Goal: Task Accomplishment & Management: Manage account settings

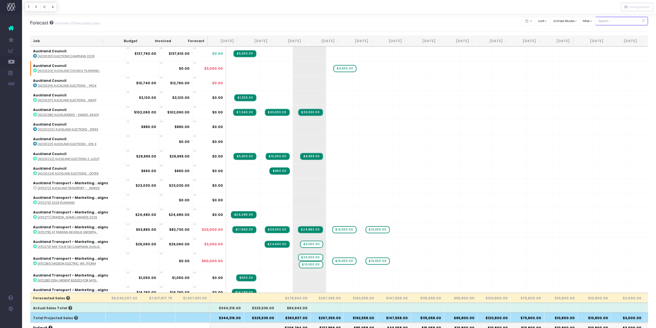
click at [605, 20] on input "text" at bounding box center [622, 21] width 53 height 9
type input "audo"
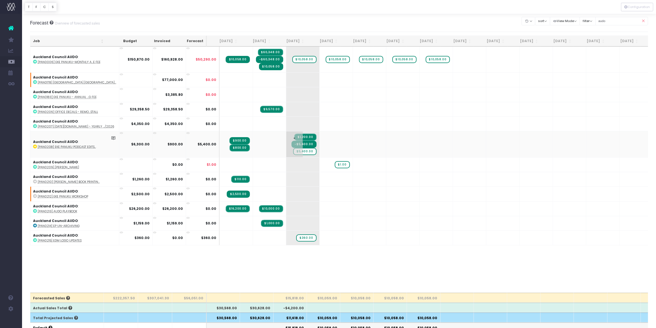
click at [297, 136] on span "$1,200.00" at bounding box center [305, 137] width 22 height 7
click at [297, 151] on span "$5,400.00" at bounding box center [304, 151] width 23 height 7
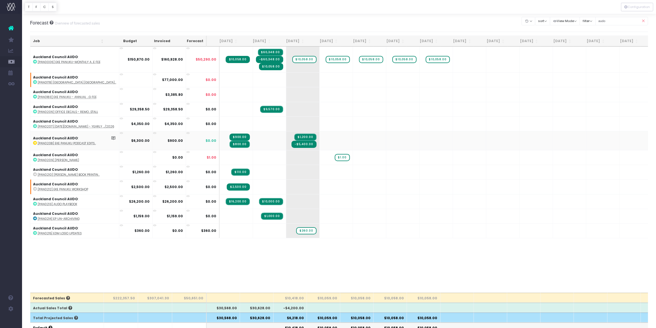
click at [65, 141] on abbr "[PAN0208] Eke Panuku Podcast Edits..." at bounding box center [67, 143] width 58 height 4
drag, startPoint x: 610, startPoint y: 18, endPoint x: 581, endPoint y: 20, distance: 29.0
click at [582, 21] on div "Clear Filters Hide Jun 2025 Jul 2025 Aug 2025 Sep 2025 Oct 2025 Nov 2025 Dec 20…" at bounding box center [585, 20] width 126 height 11
type input "pan0208"
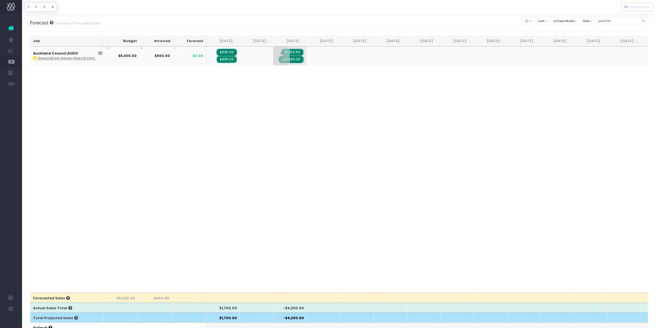
click at [298, 52] on span "$1,200.00" at bounding box center [292, 52] width 22 height 7
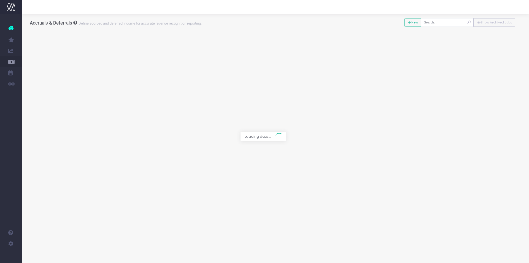
type input "[PAN0208] Eke Panuku Podcast Edits"
type input "Invoice INV-13445 / [DATE] / $5,400.00"
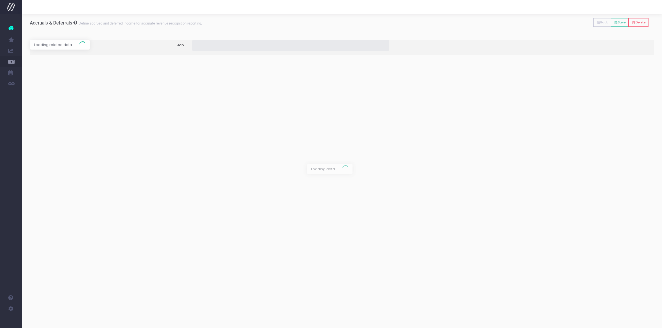
type input "[PAN0208] Eke Panuku Podcast Edits"
type input "Invoice INV-13445 / [DATE] / $5,400.00"
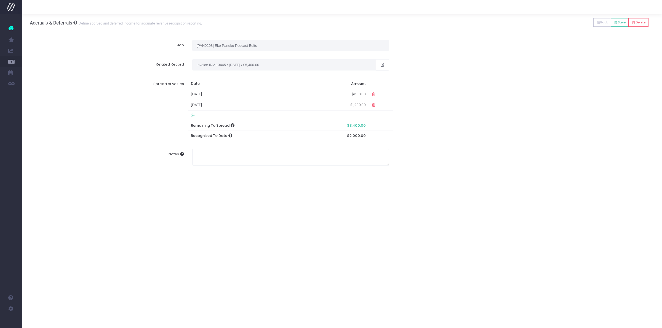
click at [372, 105] on icon at bounding box center [373, 105] width 5 height 5
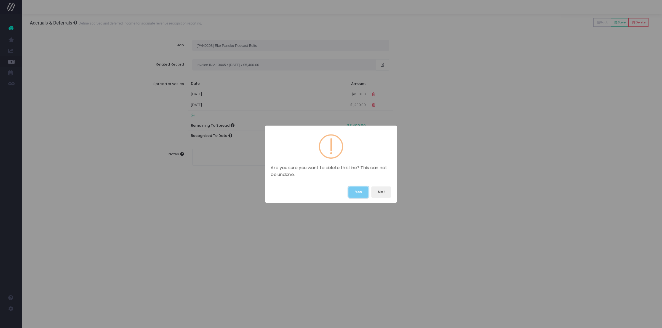
click at [355, 195] on button "Yes" at bounding box center [358, 192] width 20 height 11
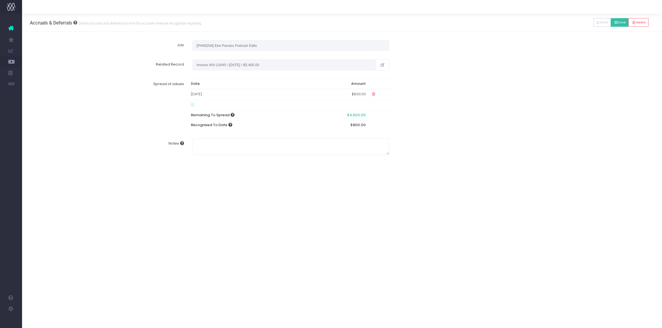
click at [529, 22] on button "Save" at bounding box center [619, 22] width 18 height 9
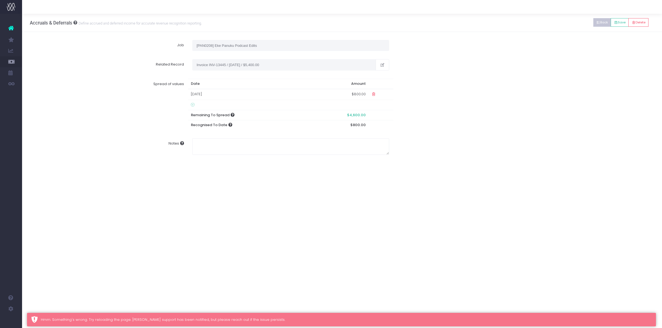
click at [529, 23] on icon at bounding box center [598, 23] width 4 height 0
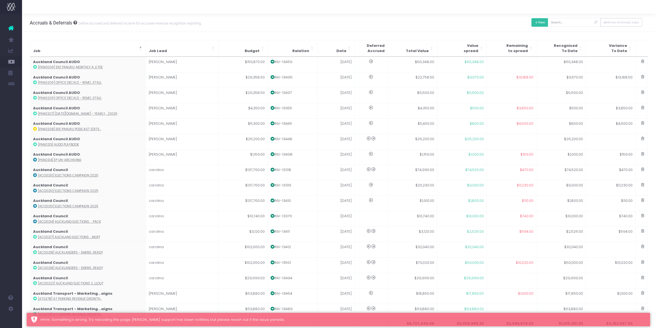
click at [529, 23] on icon at bounding box center [537, 23] width 4 height 0
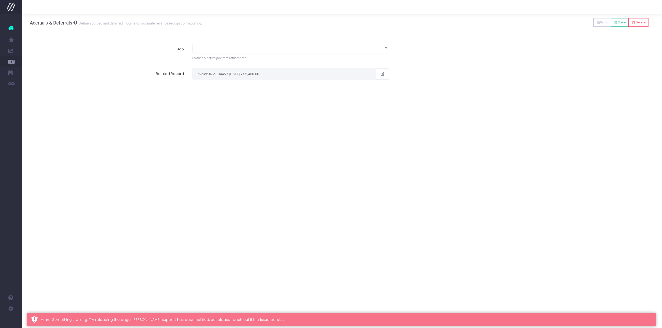
drag, startPoint x: 250, startPoint y: 39, endPoint x: 248, endPoint y: 45, distance: 6.8
click at [249, 42] on div "294 DOORDASH TECHNOLOGIES AUSTRALI...Y LTD : [DD0018] AU Q4 Campaigns: Hol...hP…" at bounding box center [342, 62] width 640 height 60
click at [248, 45] on span at bounding box center [290, 48] width 196 height 8
click at [201, 62] on input "pn0208" at bounding box center [291, 62] width 188 height 8
type input "pan0208"
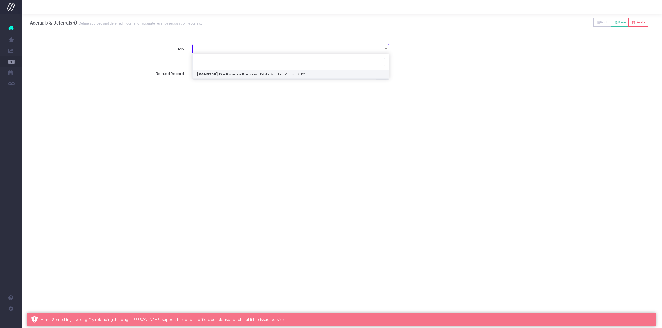
select select "1847468"
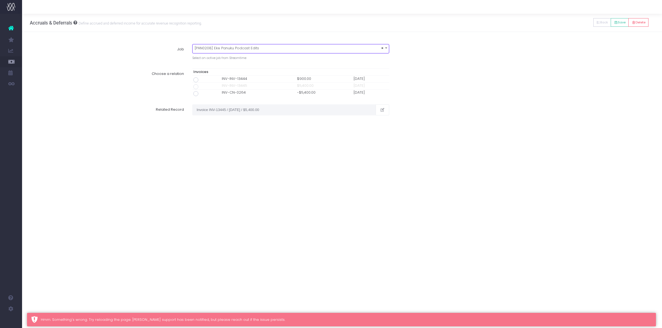
click at [196, 93] on span at bounding box center [195, 93] width 5 height 5
click at [202, 93] on input "radio" at bounding box center [204, 93] width 4 height 4
type input "Invoice INV-CN-0264 / 01 Aug 25 / -$5,400.00"
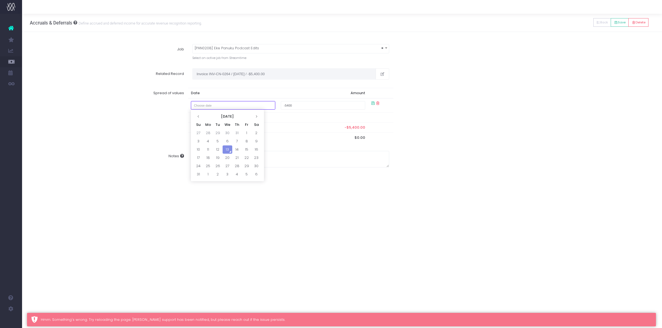
click at [244, 106] on input "text" at bounding box center [233, 105] width 85 height 9
click at [238, 133] on td "31" at bounding box center [237, 133] width 10 height 8
type input "July 31, 2025"
type input "-1325"
click at [485, 118] on div "Spread of values Date Amount July 31, 2025 -1325 Remaining To Spread -$5,400.00…" at bounding box center [342, 115] width 632 height 63
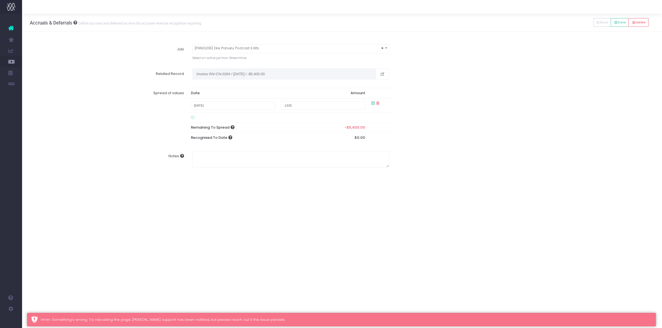
click at [371, 101] on td at bounding box center [380, 105] width 25 height 14
click at [372, 103] on icon at bounding box center [372, 103] width 5 height 5
click at [346, 103] on input "-1325" at bounding box center [323, 105] width 85 height 9
click at [192, 117] on icon at bounding box center [193, 118] width 4 height 4
click at [420, 141] on div "Spread of values Date Amount July 31, 2025 -1325 -5400 Remaining To Spread -$5,…" at bounding box center [342, 122] width 632 height 77
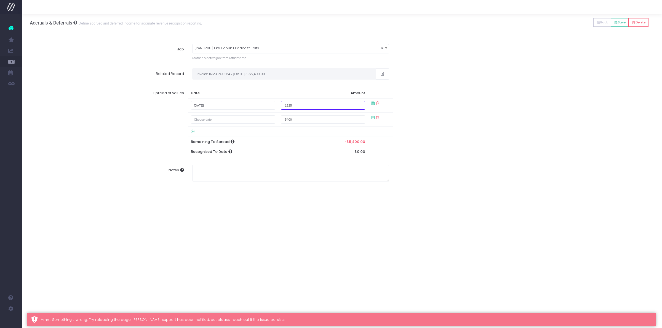
click at [315, 108] on input "-1325" at bounding box center [323, 105] width 85 height 9
click at [378, 117] on icon at bounding box center [377, 118] width 5 height 5
click at [373, 103] on icon at bounding box center [372, 103] width 5 height 5
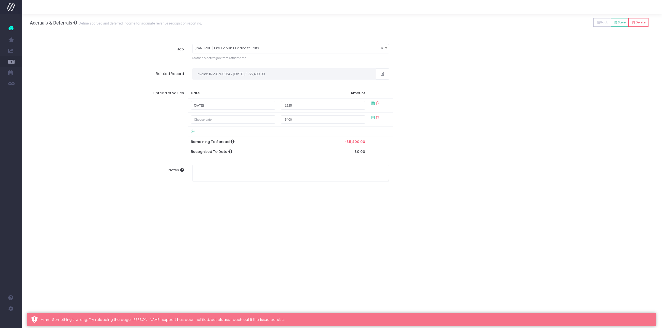
click at [373, 103] on icon at bounding box center [372, 103] width 5 height 5
click at [378, 117] on icon at bounding box center [377, 118] width 5 height 5
drag, startPoint x: 378, startPoint y: 117, endPoint x: 592, endPoint y: 72, distance: 218.6
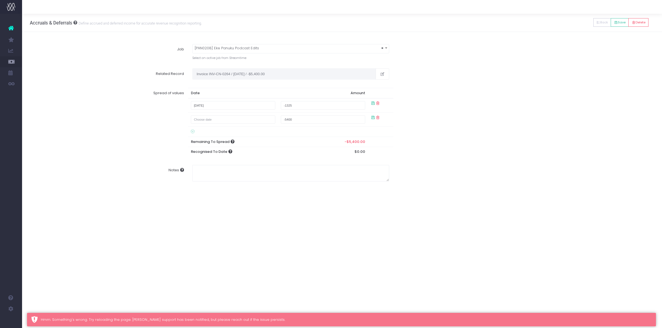
click at [378, 118] on icon at bounding box center [377, 118] width 5 height 5
click at [529, 24] on button "Save" at bounding box center [619, 22] width 18 height 9
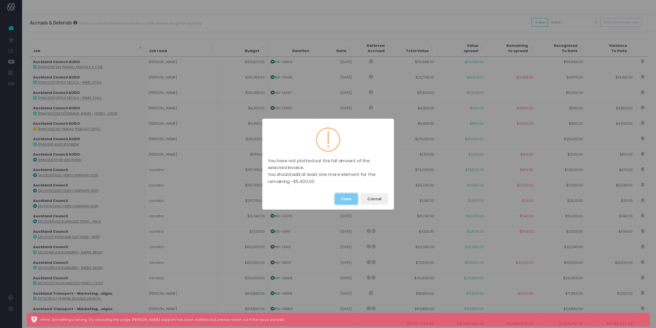
click at [348, 196] on button "Save" at bounding box center [346, 199] width 23 height 11
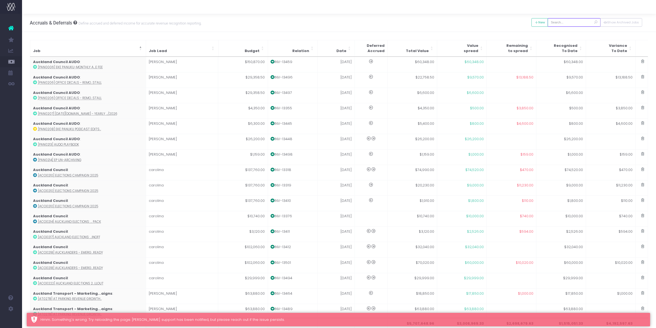
click at [529, 18] on input "text" at bounding box center [574, 22] width 53 height 9
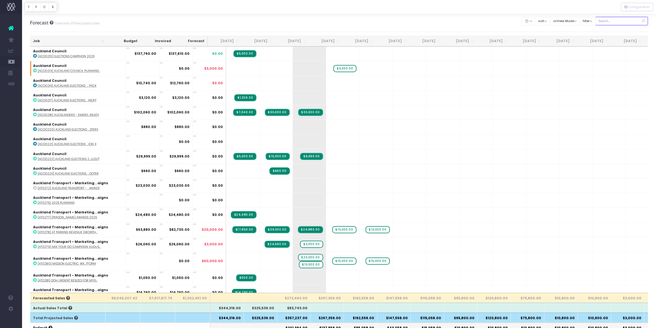
click at [608, 24] on input "text" at bounding box center [622, 21] width 53 height 9
type input "pan0208"
click at [615, 23] on input "text" at bounding box center [622, 21] width 53 height 9
type input "pan0208"
